Goal: Task Accomplishment & Management: Use online tool/utility

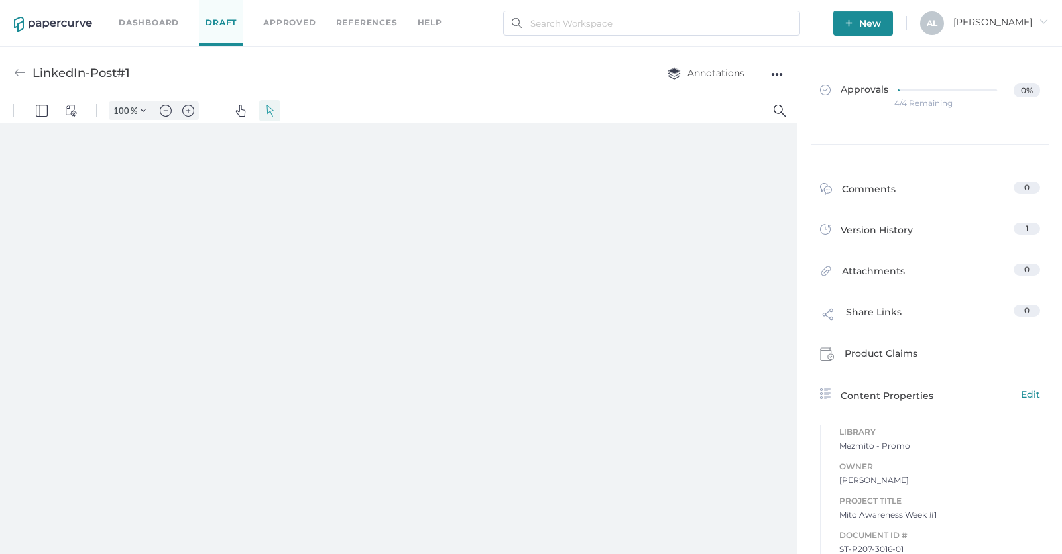
type input "135"
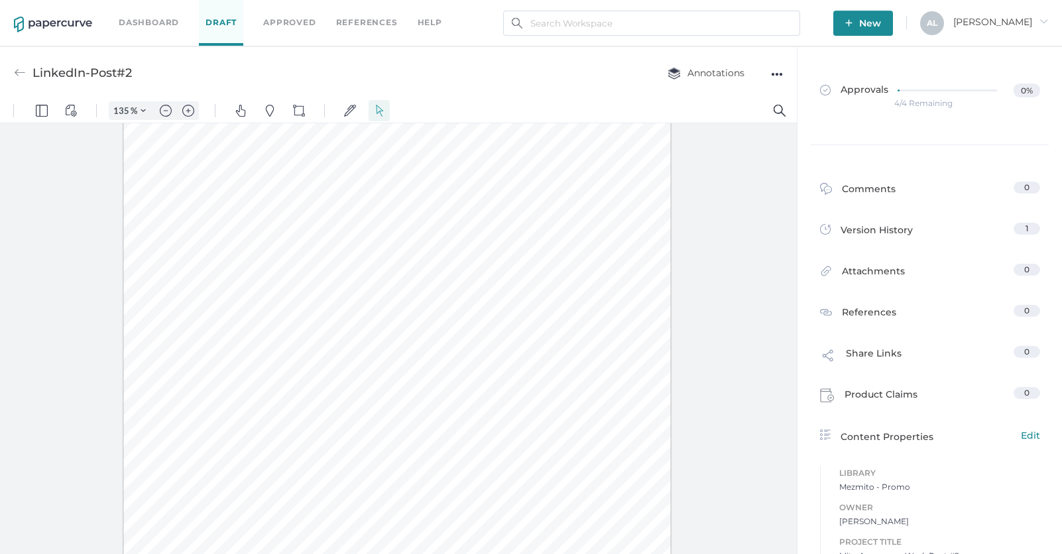
scroll to position [6, 0]
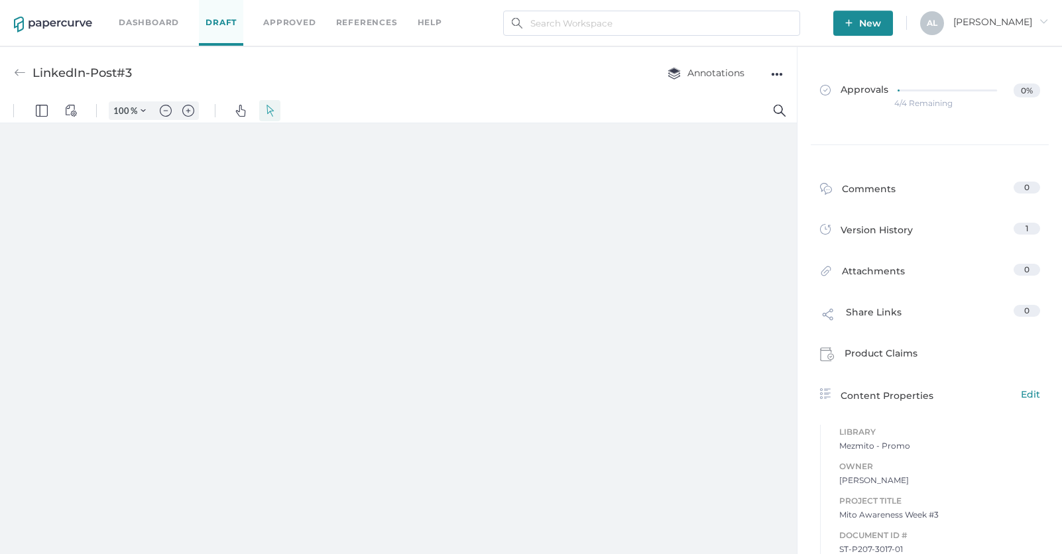
type input "135"
